Goal: Transaction & Acquisition: Book appointment/travel/reservation

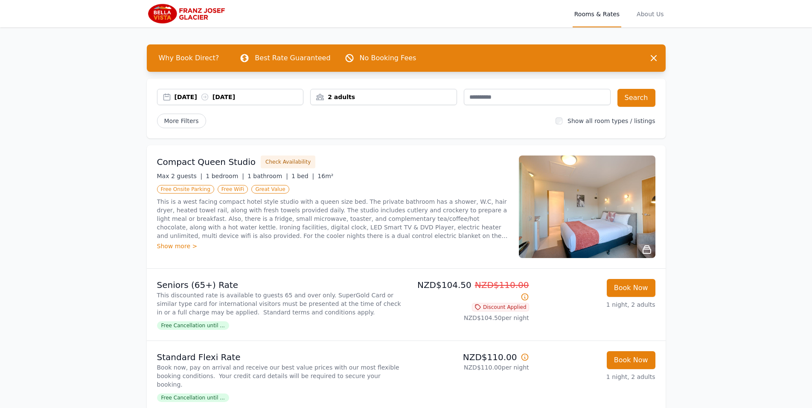
click at [197, 94] on div "[DATE] [DATE]" at bounding box center [239, 97] width 129 height 9
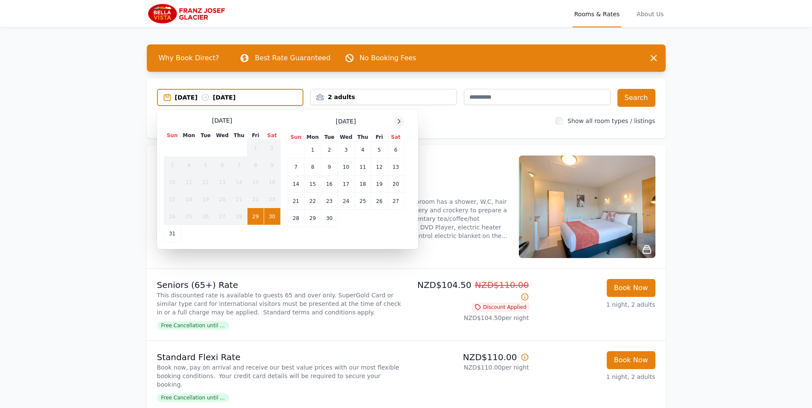
click at [398, 122] on icon at bounding box center [399, 121] width 7 height 7
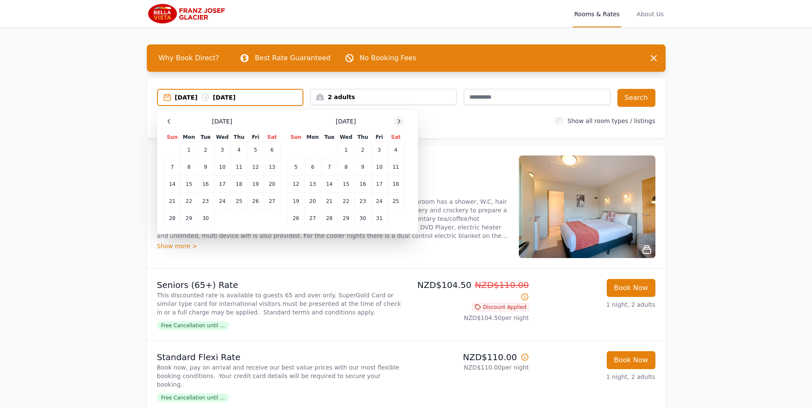
click at [398, 122] on icon at bounding box center [399, 121] width 7 height 7
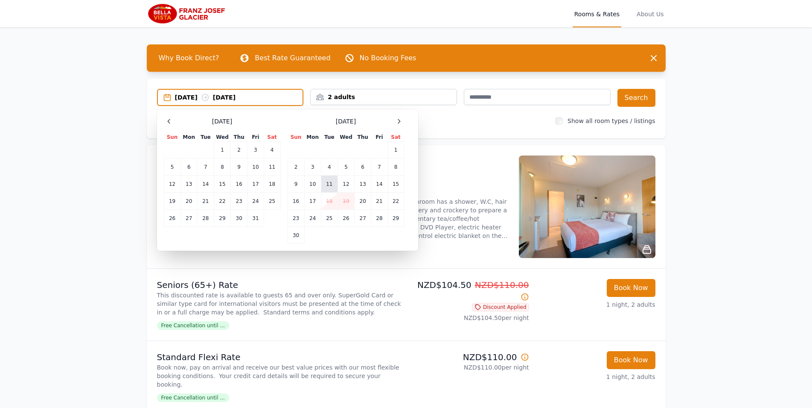
click at [331, 191] on td "11" at bounding box center [329, 183] width 17 height 17
click at [384, 187] on td "14" at bounding box center [379, 183] width 16 height 17
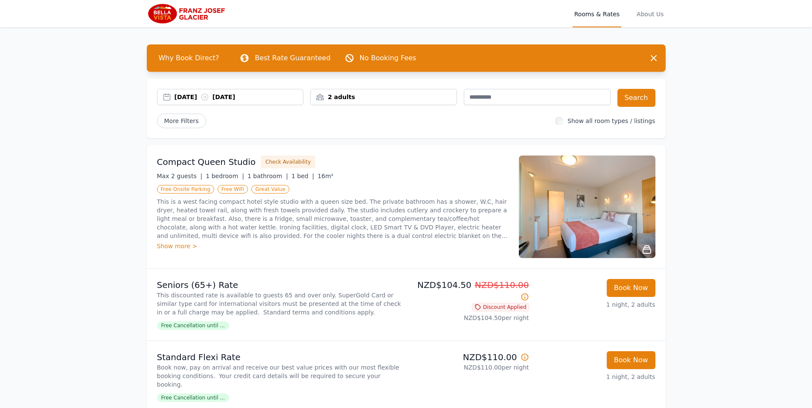
click at [438, 97] on div "2 adults" at bounding box center [384, 97] width 146 height 9
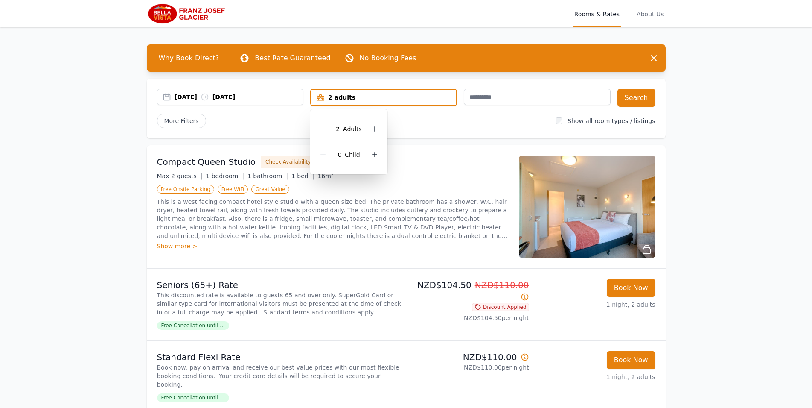
click at [381, 155] on div "2 Adult s 0 Child" at bounding box center [348, 141] width 77 height 65
click at [377, 154] on div at bounding box center [375, 154] width 12 height 12
click at [371, 156] on icon at bounding box center [374, 154] width 7 height 7
click at [635, 96] on button "Search" at bounding box center [636, 98] width 38 height 18
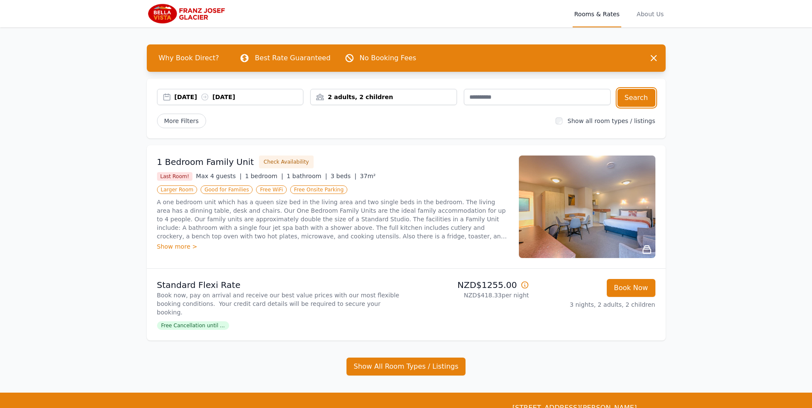
click at [195, 93] on div "[DATE] [DATE]" at bounding box center [239, 97] width 129 height 9
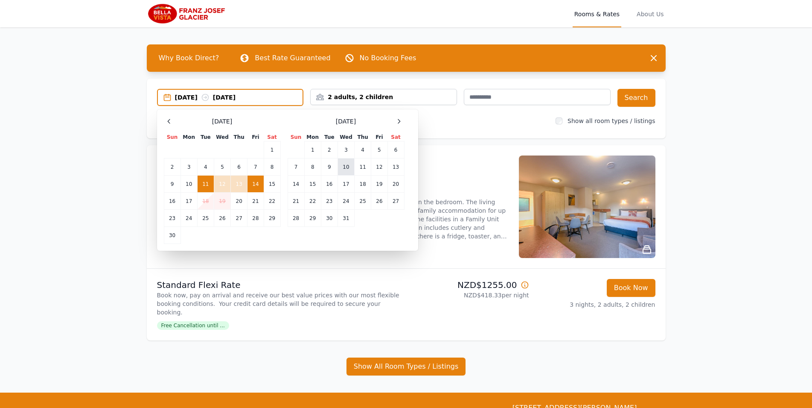
click at [351, 172] on td "10" at bounding box center [346, 166] width 17 height 17
click at [384, 172] on td "12" at bounding box center [379, 166] width 16 height 17
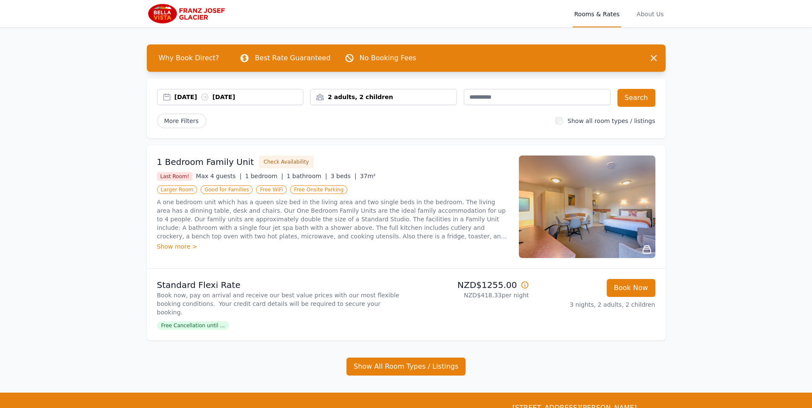
click at [369, 94] on div "2 adults, 2 children" at bounding box center [384, 97] width 146 height 9
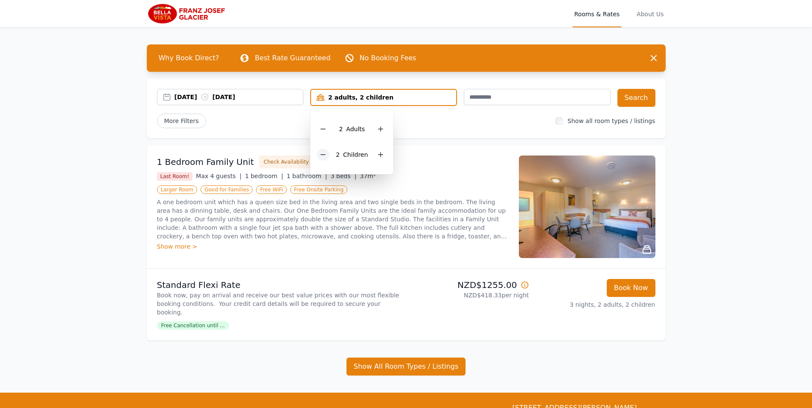
click at [326, 151] on icon at bounding box center [323, 154] width 7 height 7
click at [651, 96] on button "Search" at bounding box center [636, 98] width 38 height 18
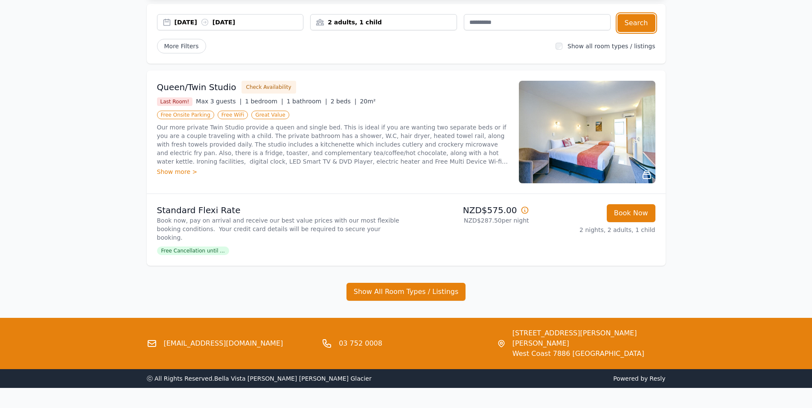
scroll to position [77, 0]
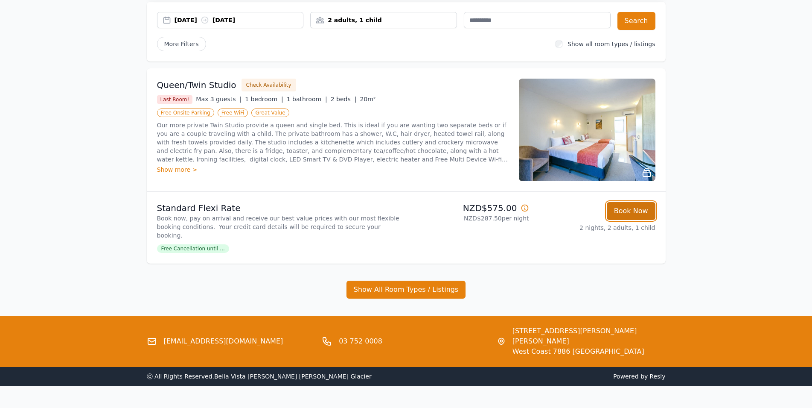
click at [637, 213] on button "Book Now" at bounding box center [631, 211] width 49 height 18
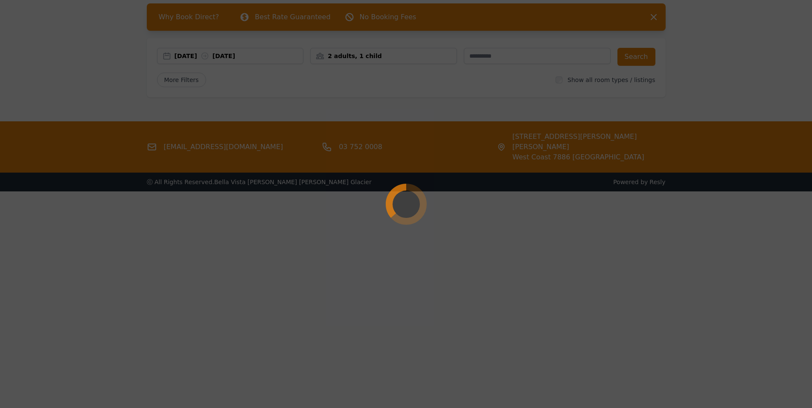
select select "**"
